Goal: Task Accomplishment & Management: Manage account settings

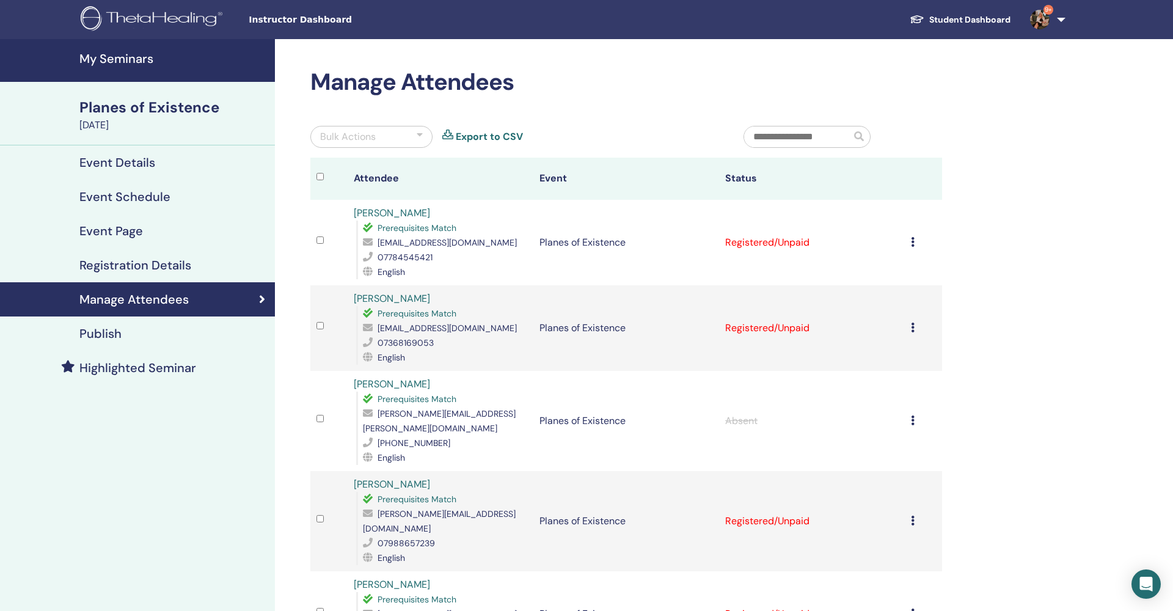
click at [915, 245] on div "Cancel Registration Do not auto-certify Mark as Paid Mark as Unpaid Mark as Abs…" at bounding box center [923, 242] width 25 height 15
click at [887, 349] on p "Complete and Certify" at bounding box center [898, 347] width 97 height 15
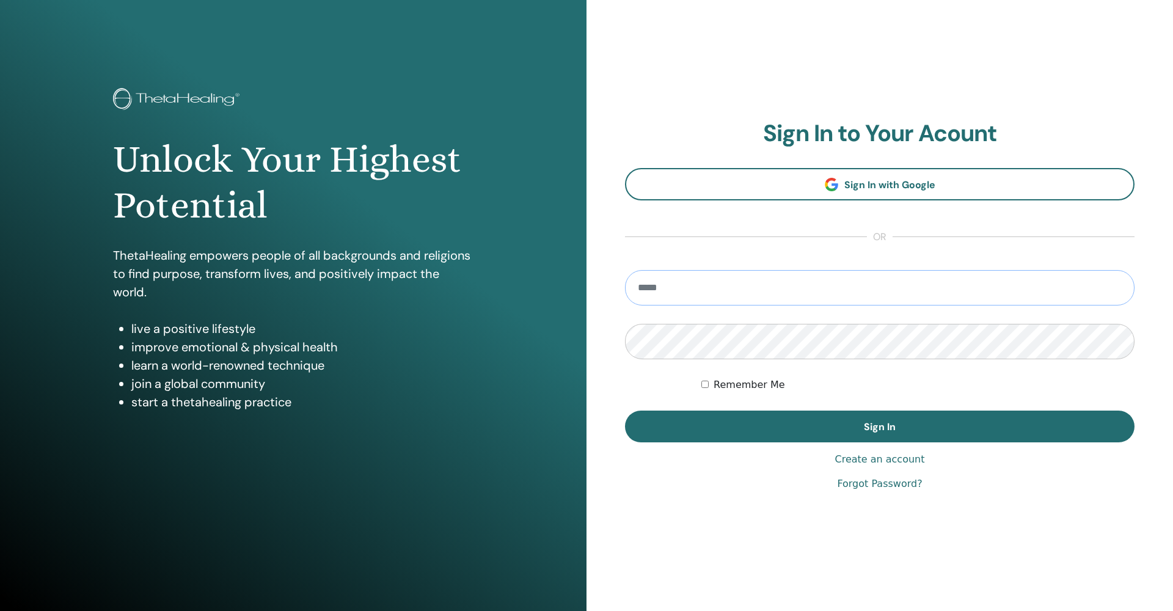
type input "**********"
click at [880, 427] on button "Sign In" at bounding box center [880, 427] width 510 height 32
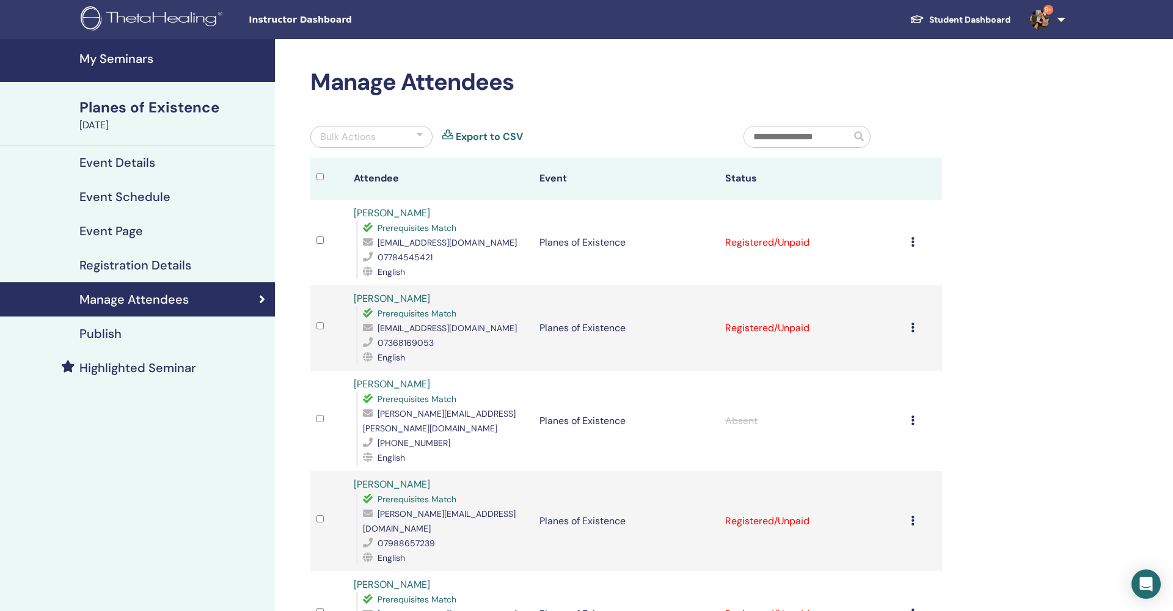
click at [913, 244] on icon at bounding box center [913, 242] width 4 height 10
click at [897, 349] on p "Complete and Certify" at bounding box center [896, 347] width 97 height 15
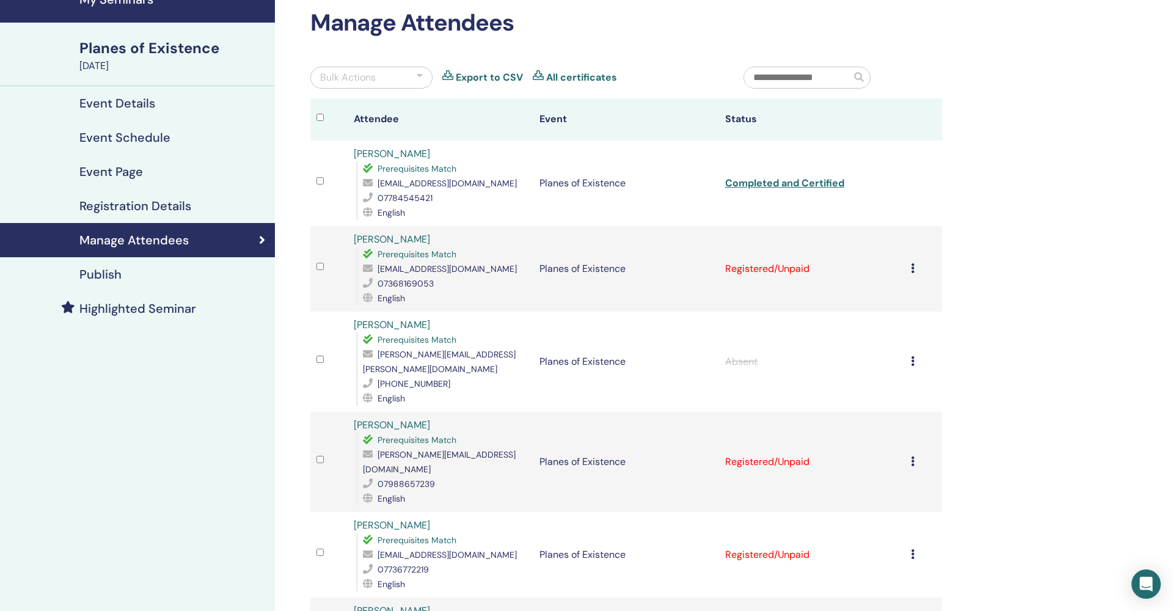
scroll to position [61, 0]
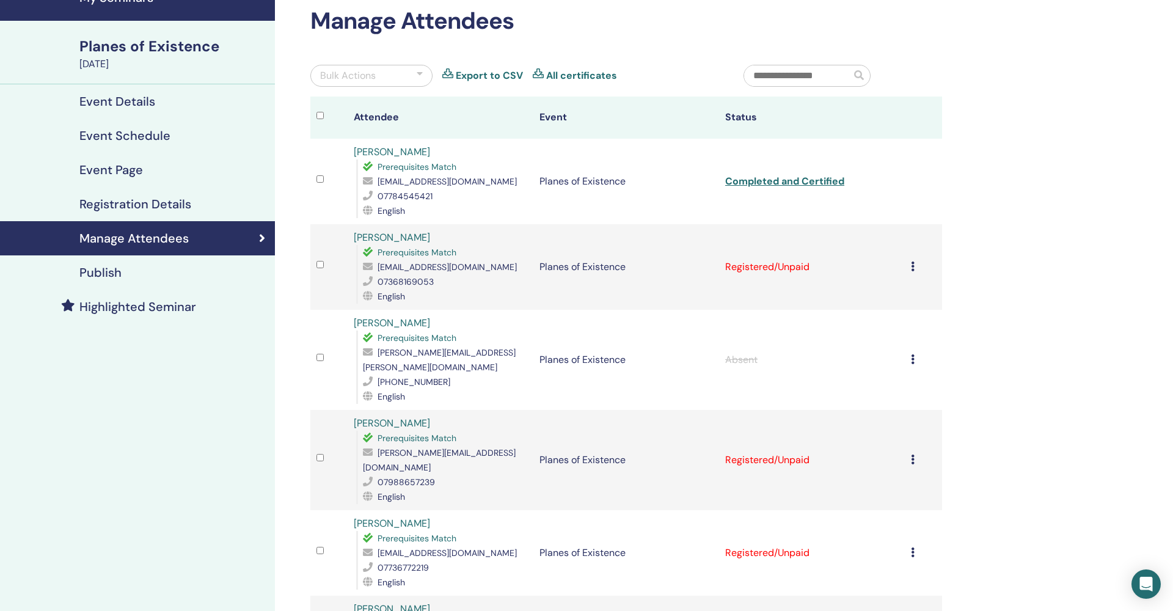
click at [913, 269] on icon at bounding box center [913, 267] width 4 height 10
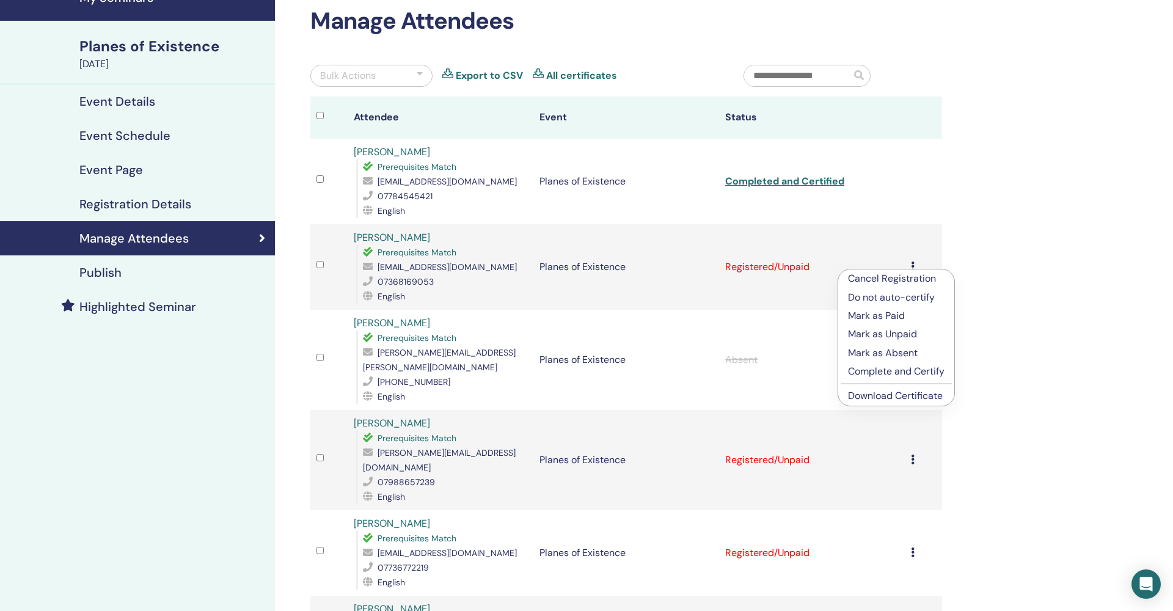
click at [898, 370] on p "Complete and Certify" at bounding box center [896, 371] width 97 height 15
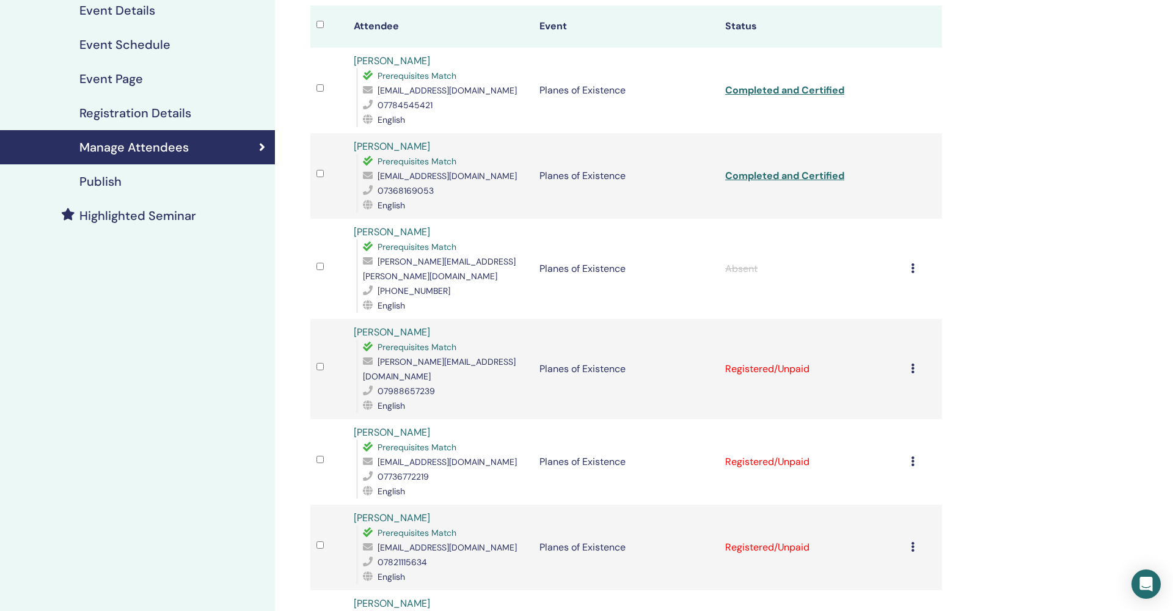
scroll to position [155, 0]
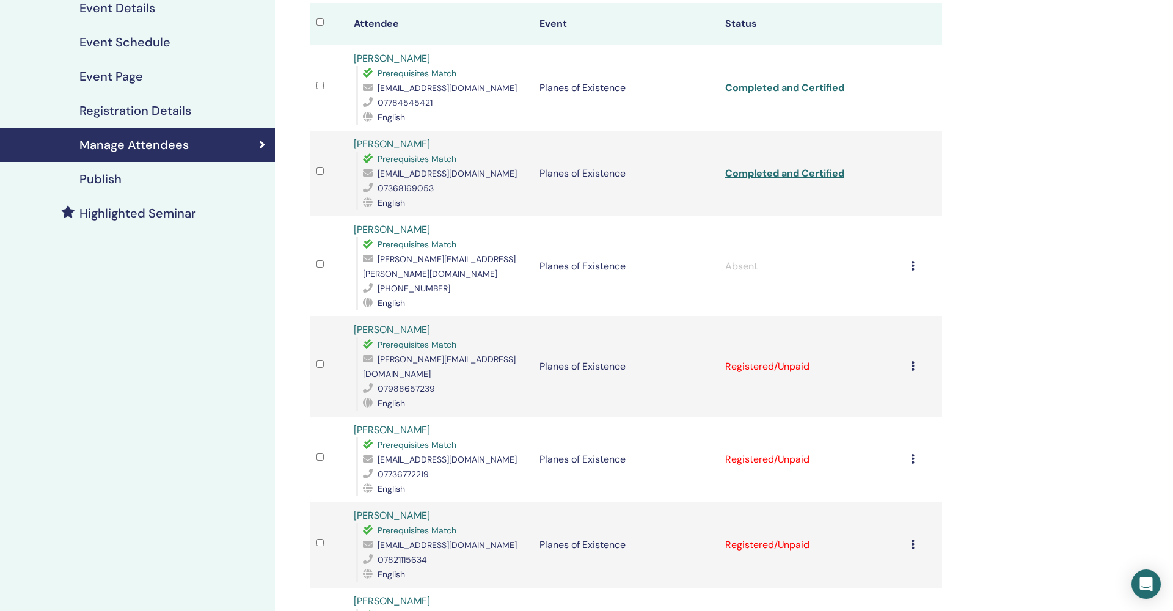
click at [912, 361] on icon at bounding box center [913, 366] width 4 height 10
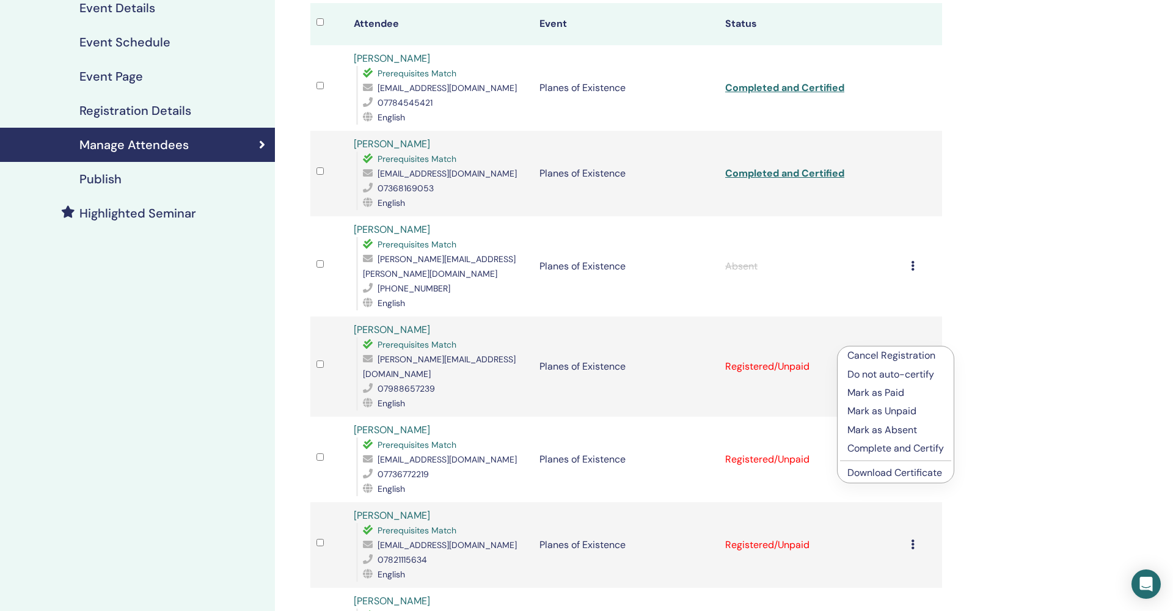
click at [896, 452] on p "Complete and Certify" at bounding box center [896, 448] width 97 height 15
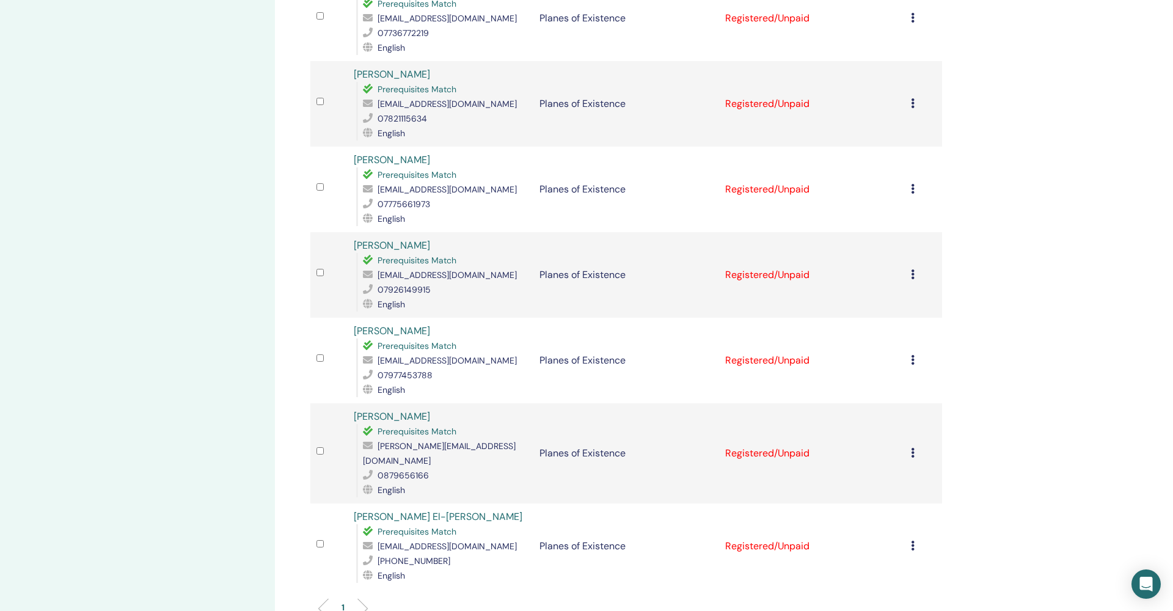
scroll to position [603, 0]
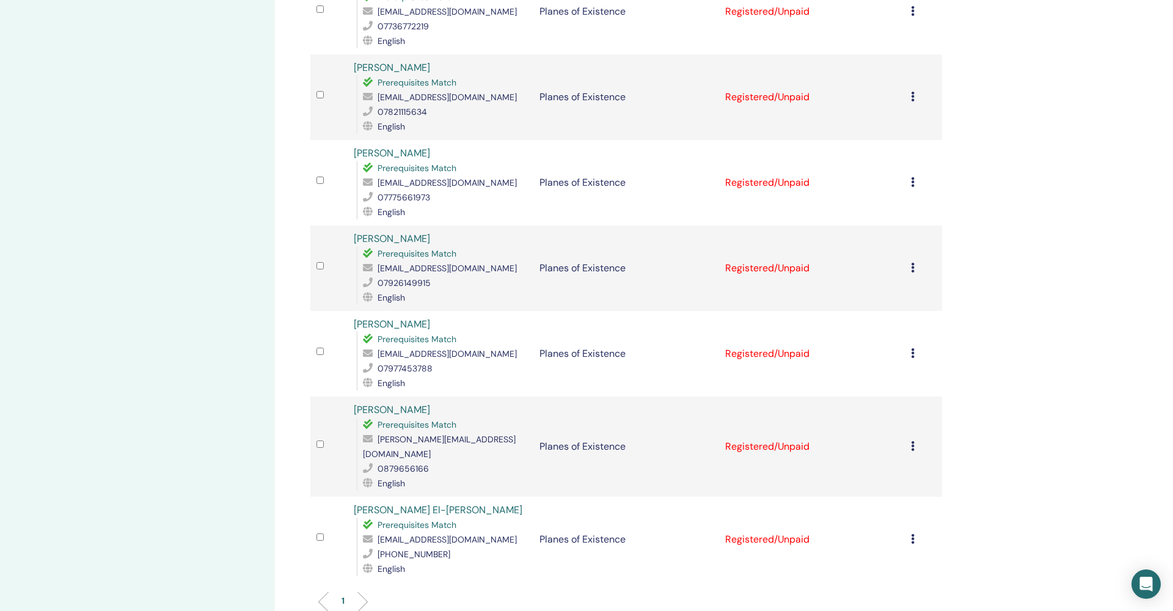
click at [912, 441] on icon at bounding box center [913, 446] width 4 height 10
click at [908, 530] on p "Complete and Certify" at bounding box center [896, 526] width 97 height 15
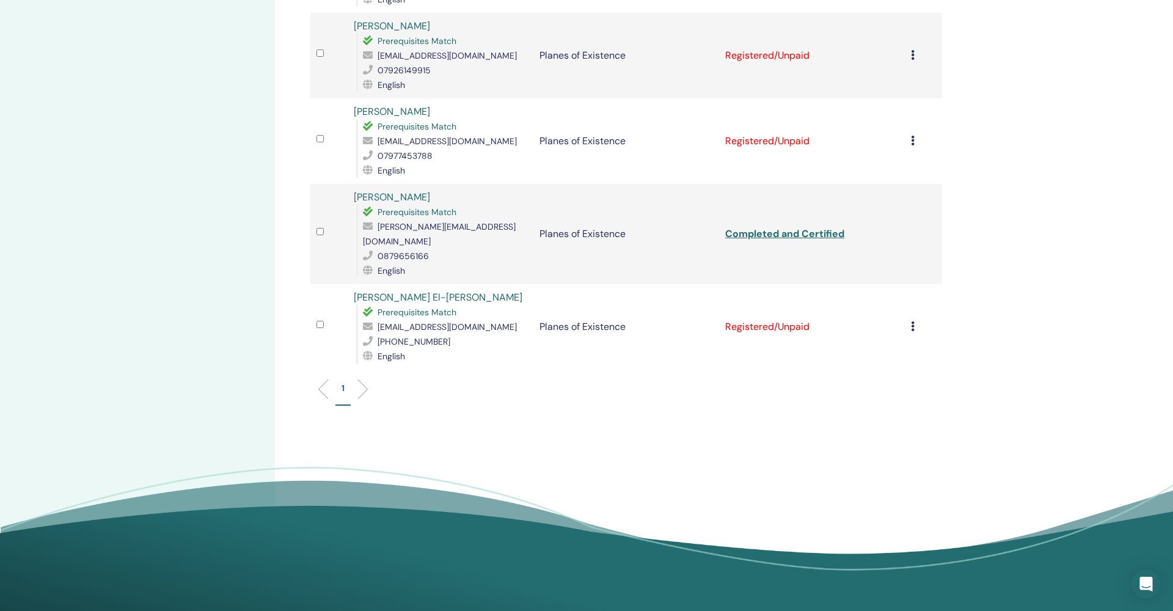
scroll to position [817, 0]
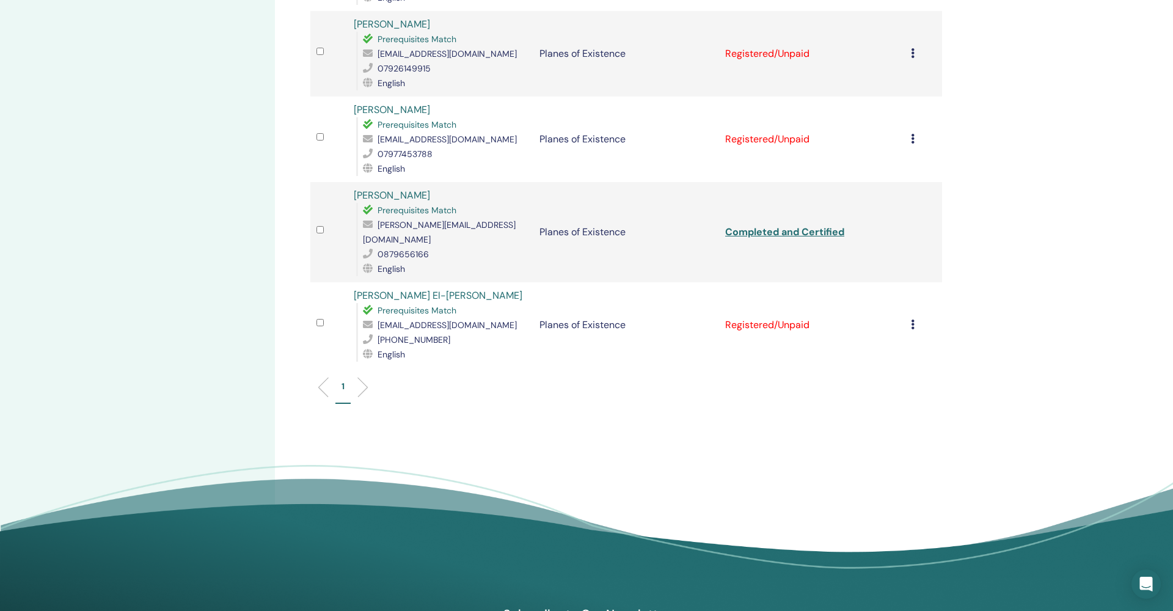
click at [914, 320] on icon at bounding box center [913, 325] width 4 height 10
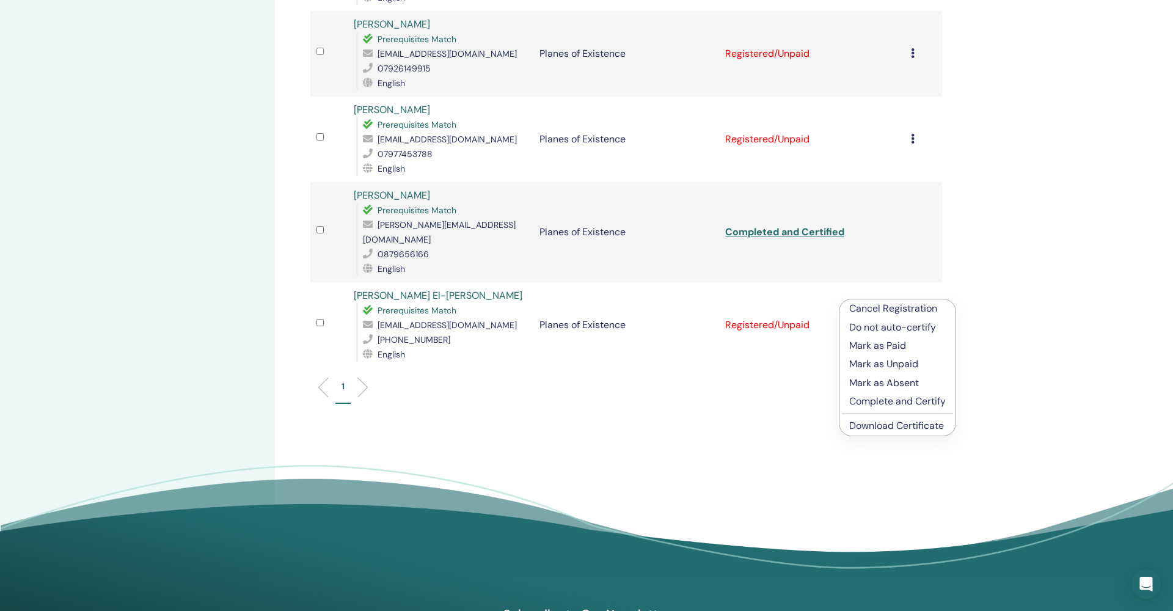
click at [893, 403] on p "Complete and Certify" at bounding box center [897, 401] width 97 height 15
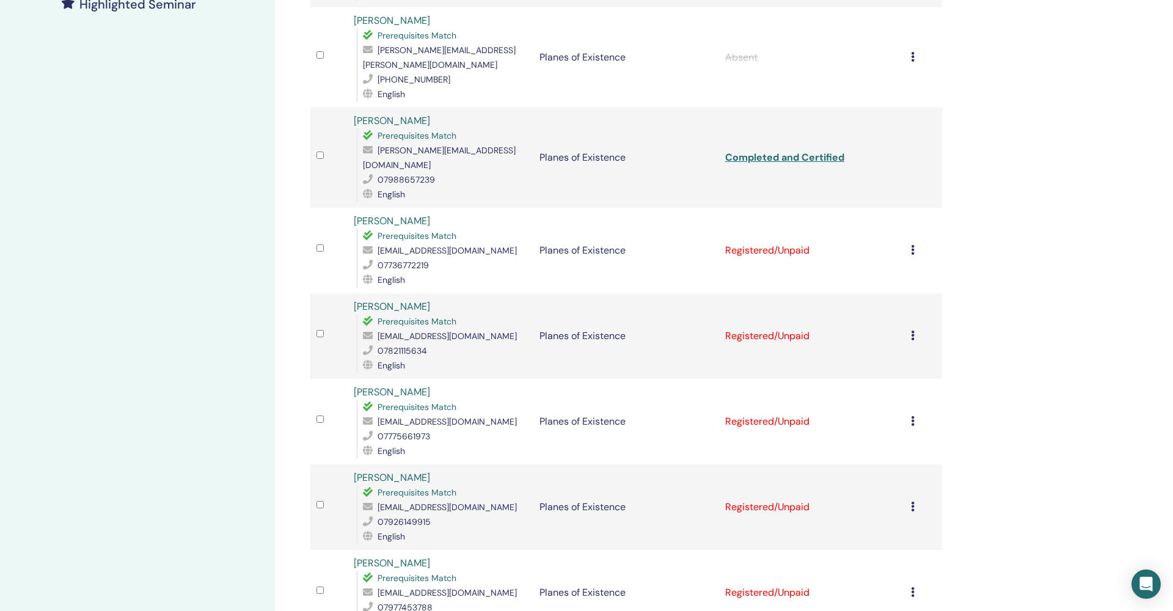
scroll to position [364, 0]
